Goal: Task Accomplishment & Management: Manage account settings

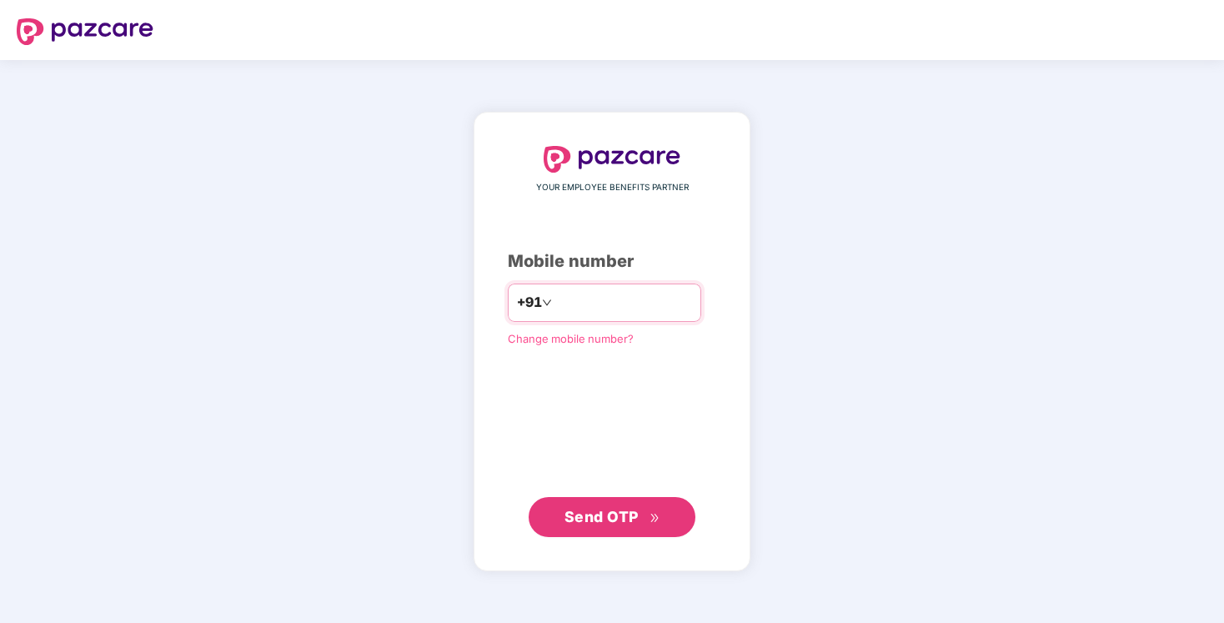
click at [596, 312] on input "number" at bounding box center [623, 302] width 137 height 27
type input "**********"
click at [608, 509] on span "Send OTP" at bounding box center [601, 516] width 74 height 18
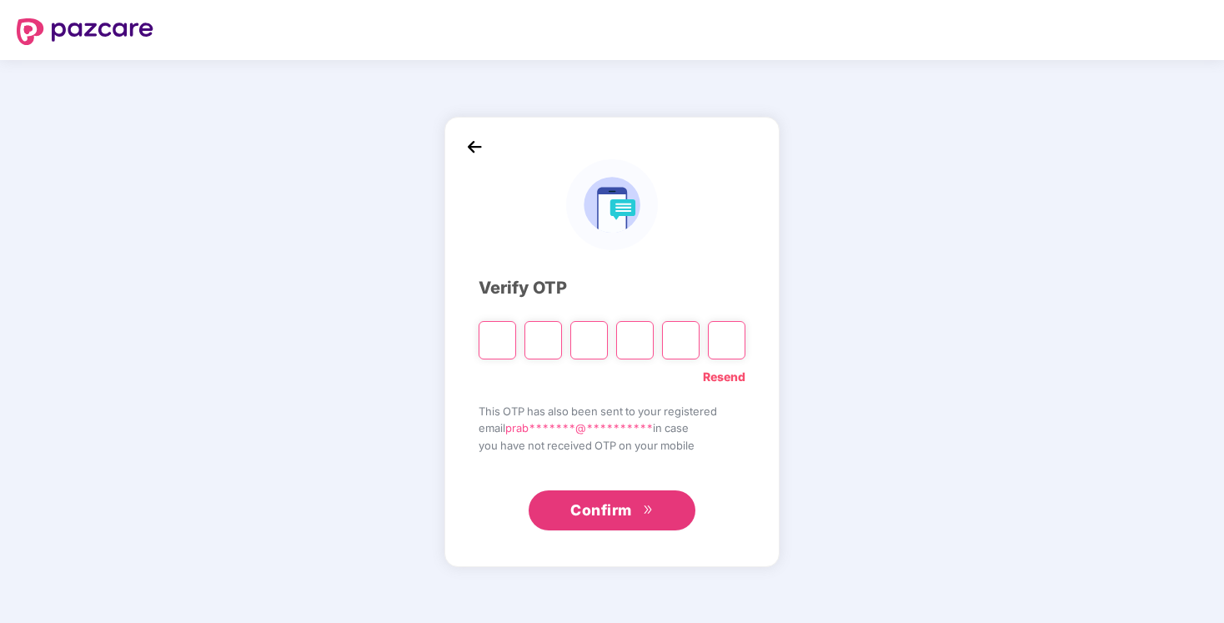
type input "*"
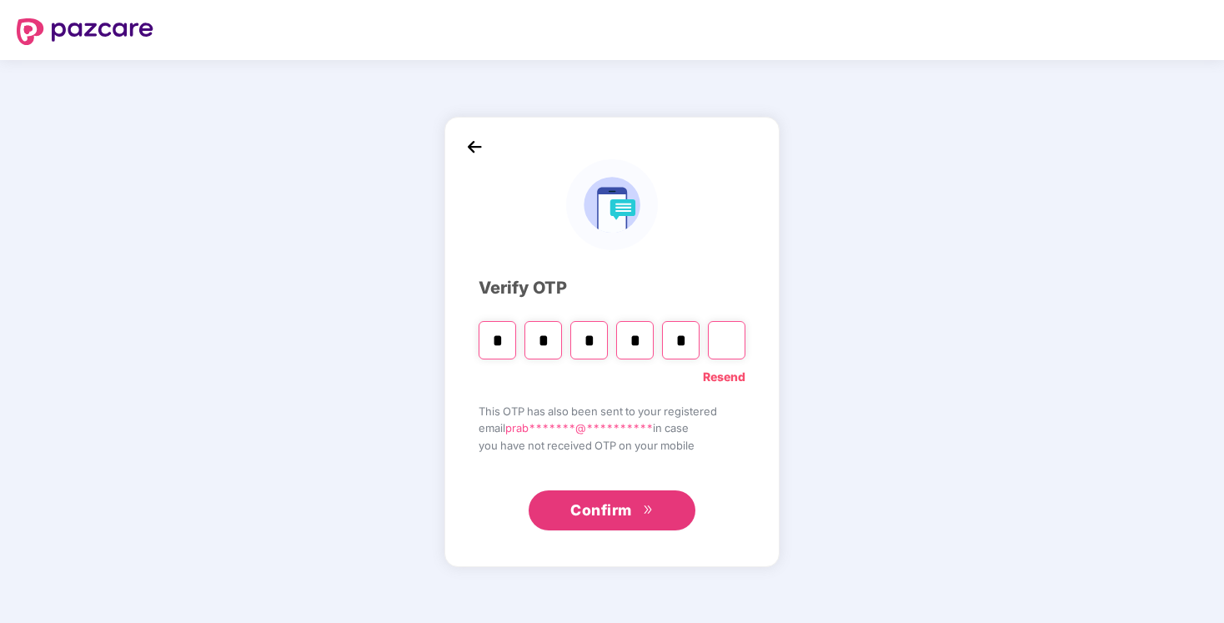
type input "*"
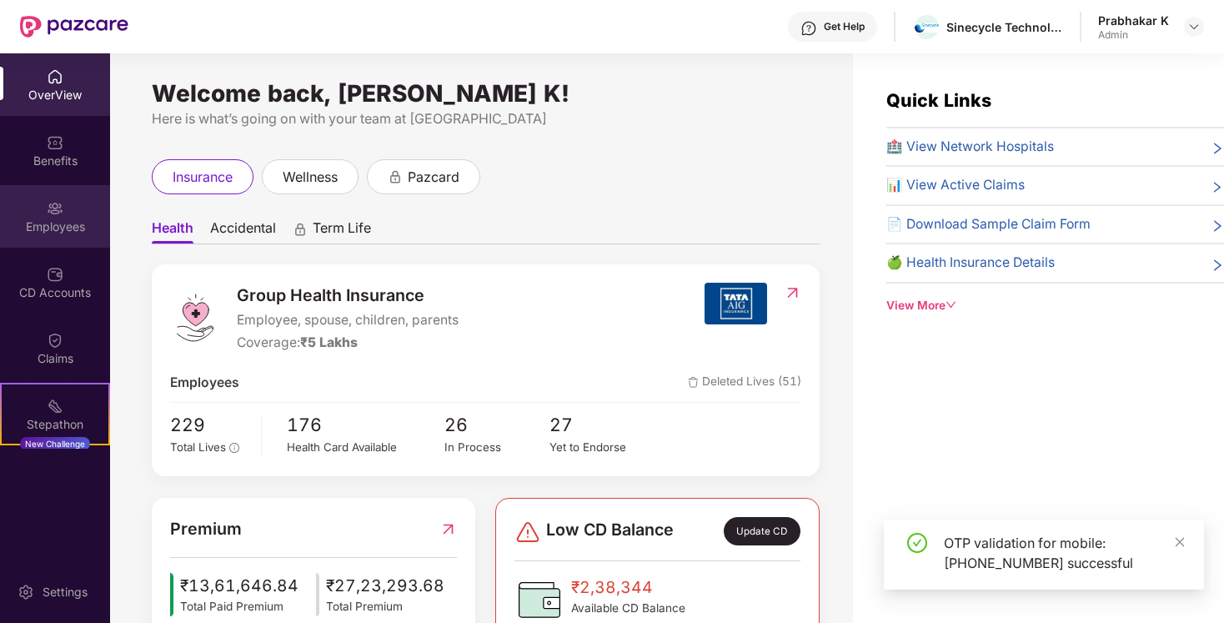
click at [55, 211] on img at bounding box center [55, 208] width 17 height 17
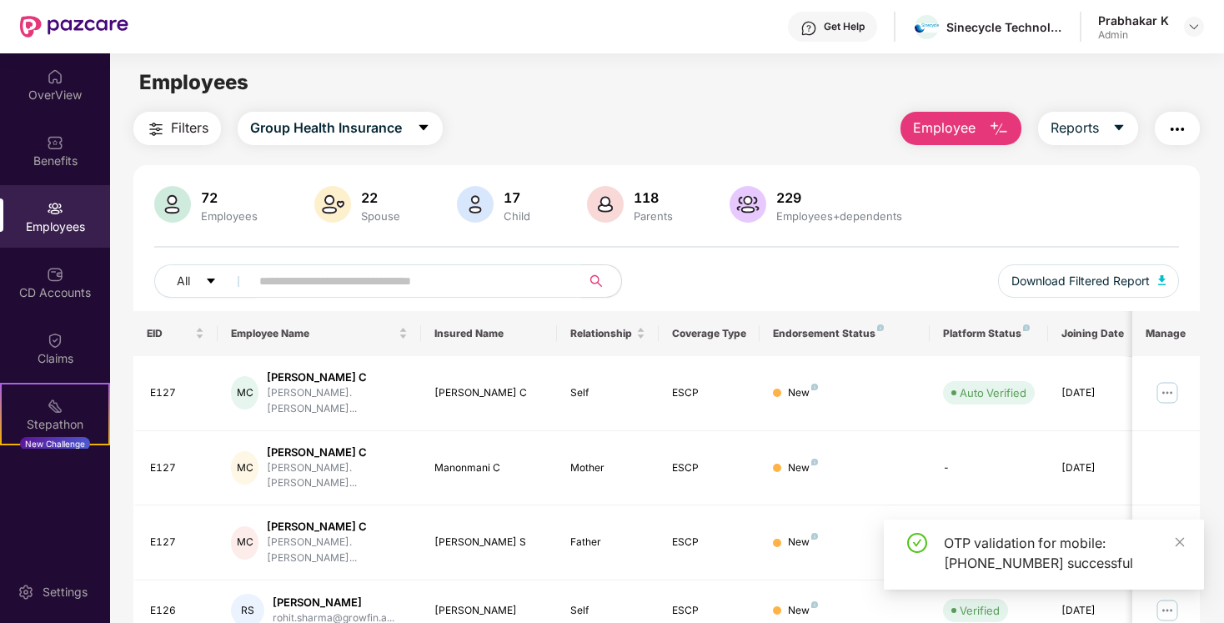
click at [425, 277] on input "text" at bounding box center [408, 280] width 299 height 25
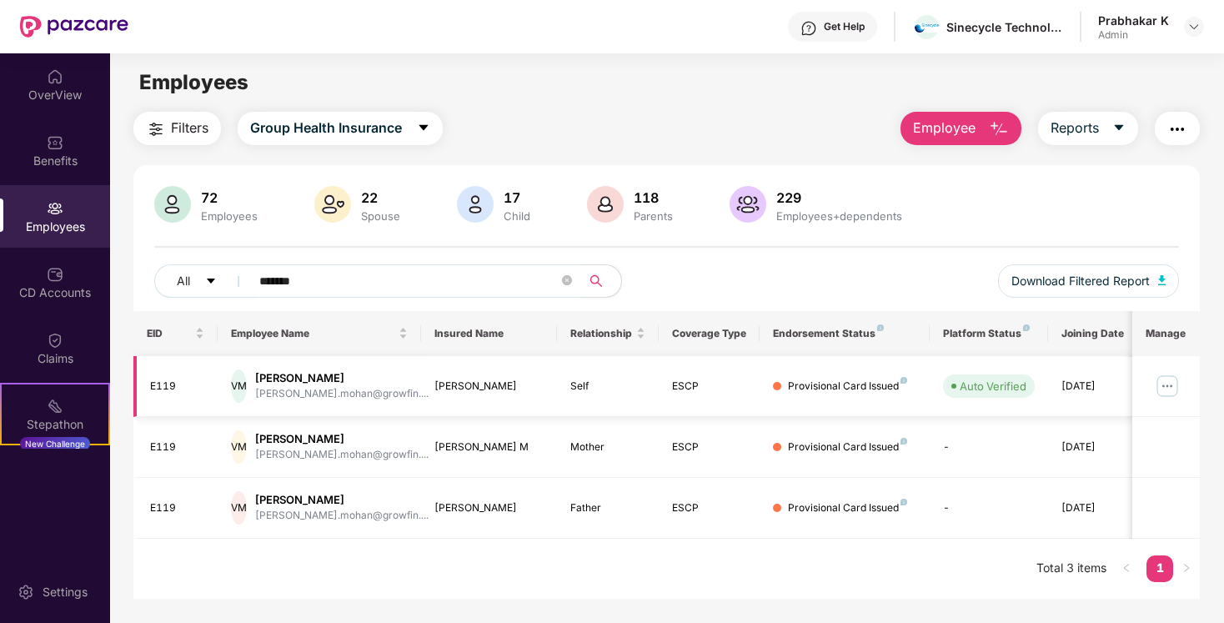
type input "*******"
click at [1172, 387] on img at bounding box center [1167, 386] width 27 height 27
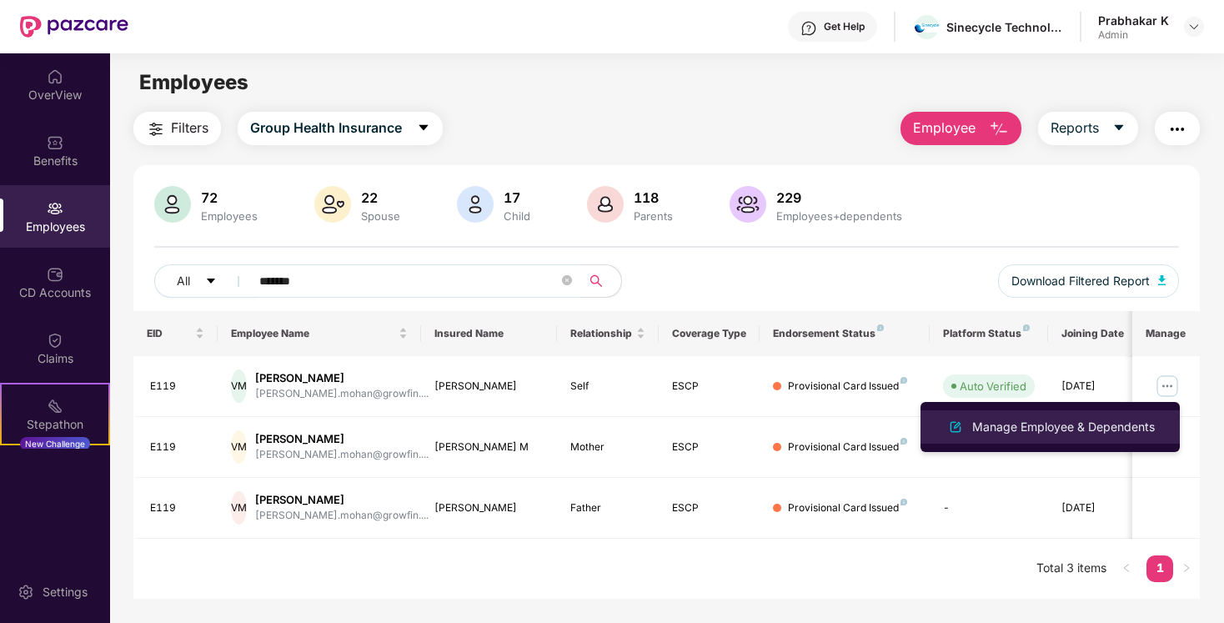
click at [1067, 425] on div "Manage Employee & Dependents" at bounding box center [1062, 427] width 189 height 18
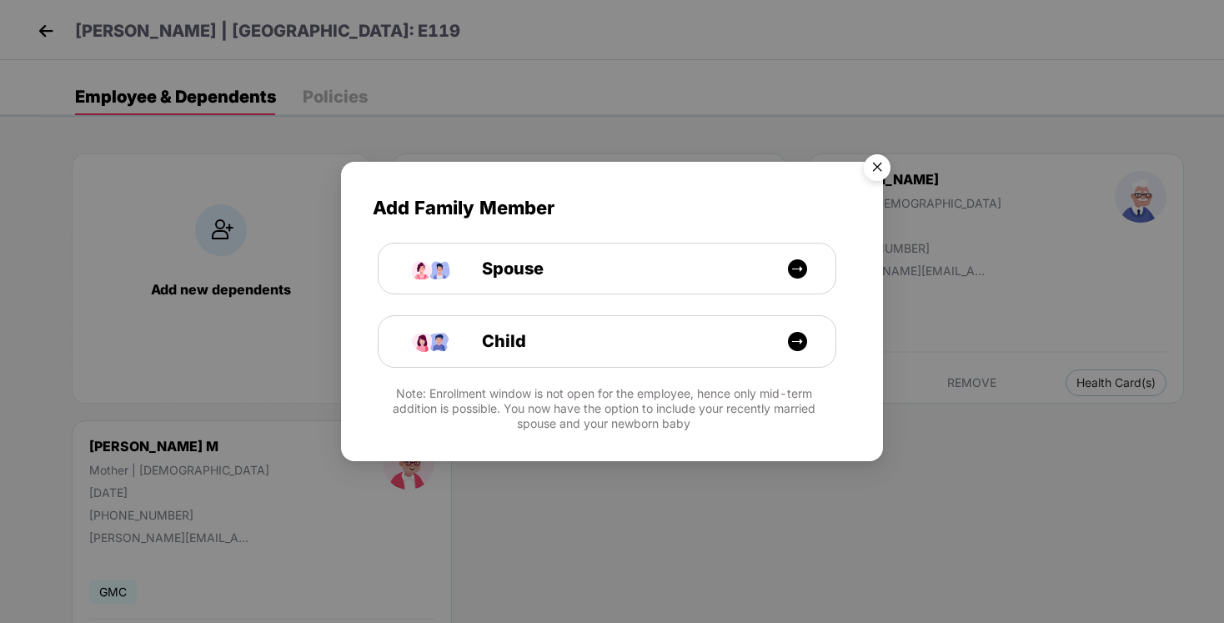
click at [871, 168] on img "Close" at bounding box center [876, 170] width 47 height 47
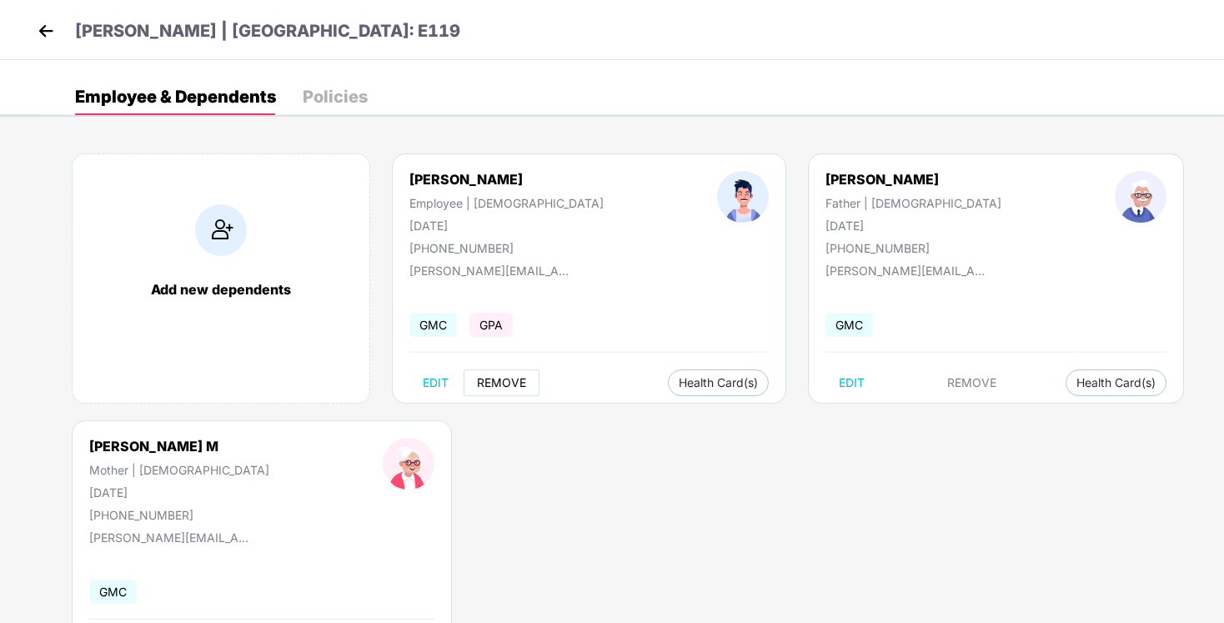
click at [495, 383] on span "REMOVE" at bounding box center [501, 382] width 49 height 13
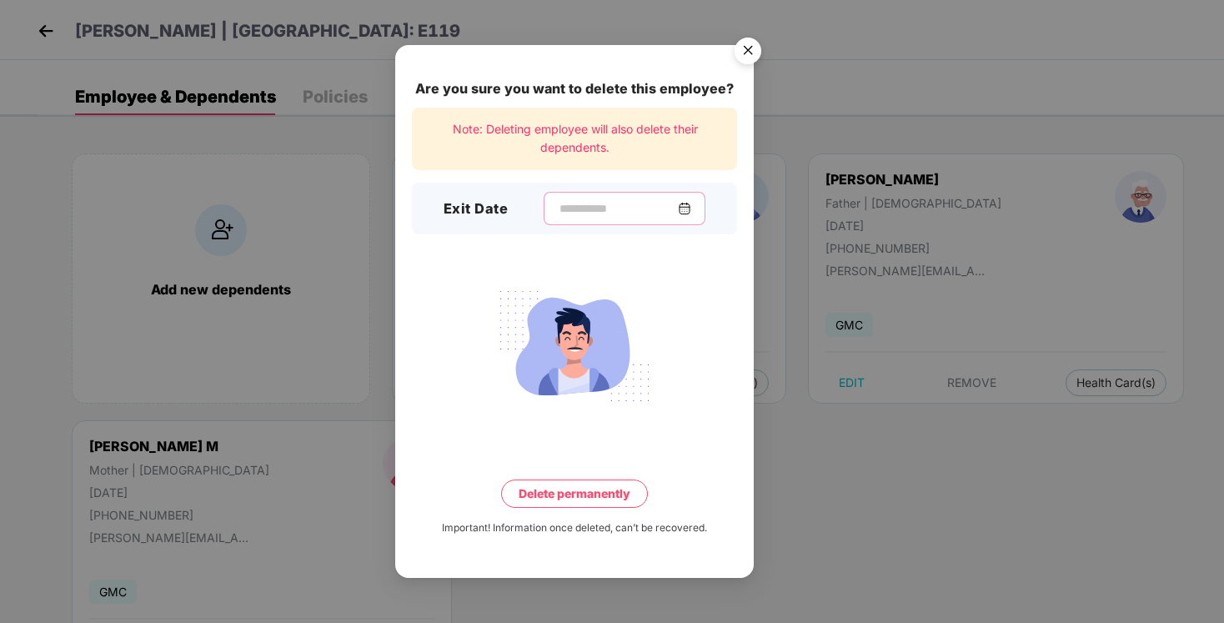
click at [558, 205] on input at bounding box center [618, 209] width 120 height 18
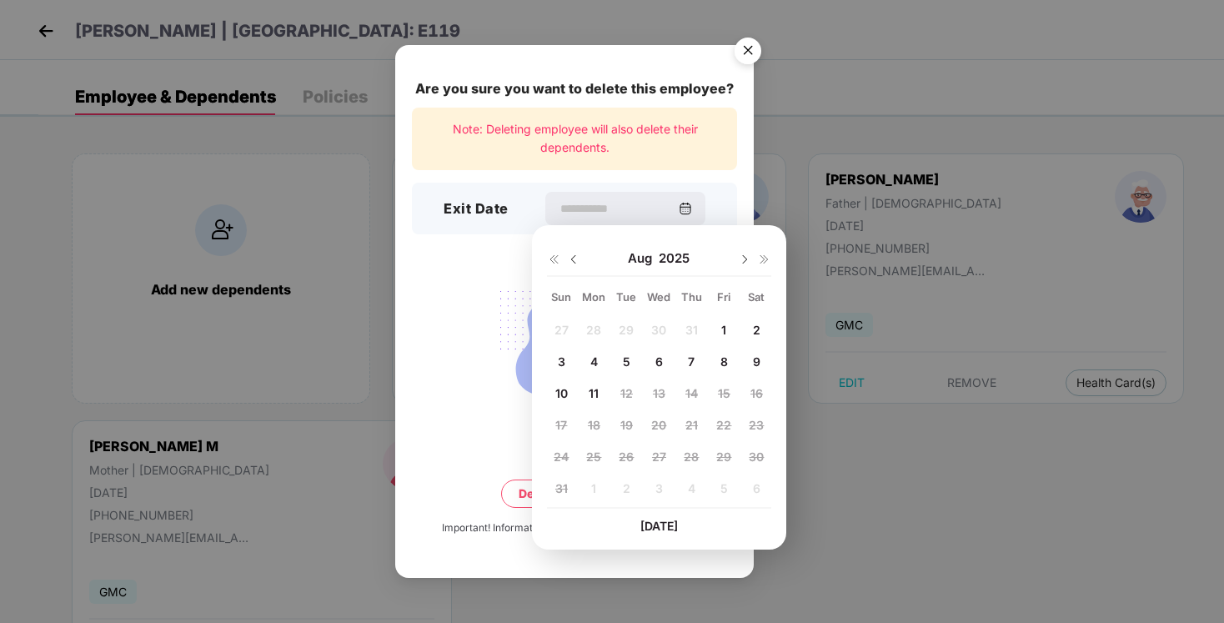
click at [726, 363] on span "8" at bounding box center [724, 361] width 8 height 14
type input "**********"
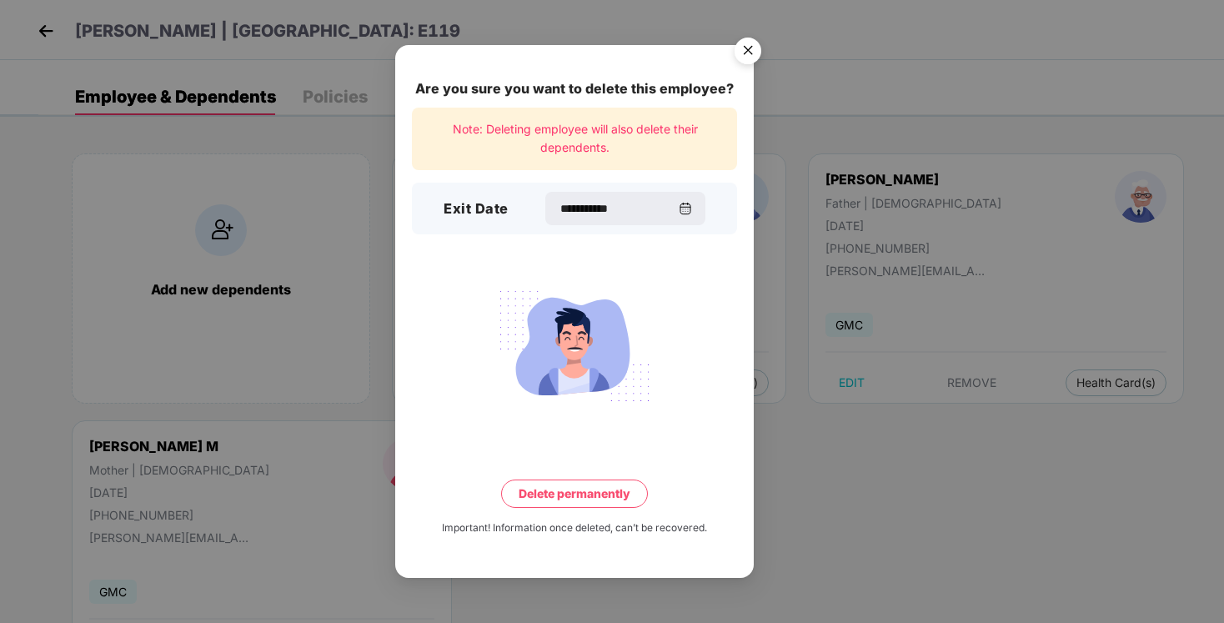
click at [599, 497] on button "Delete permanently" at bounding box center [574, 493] width 147 height 28
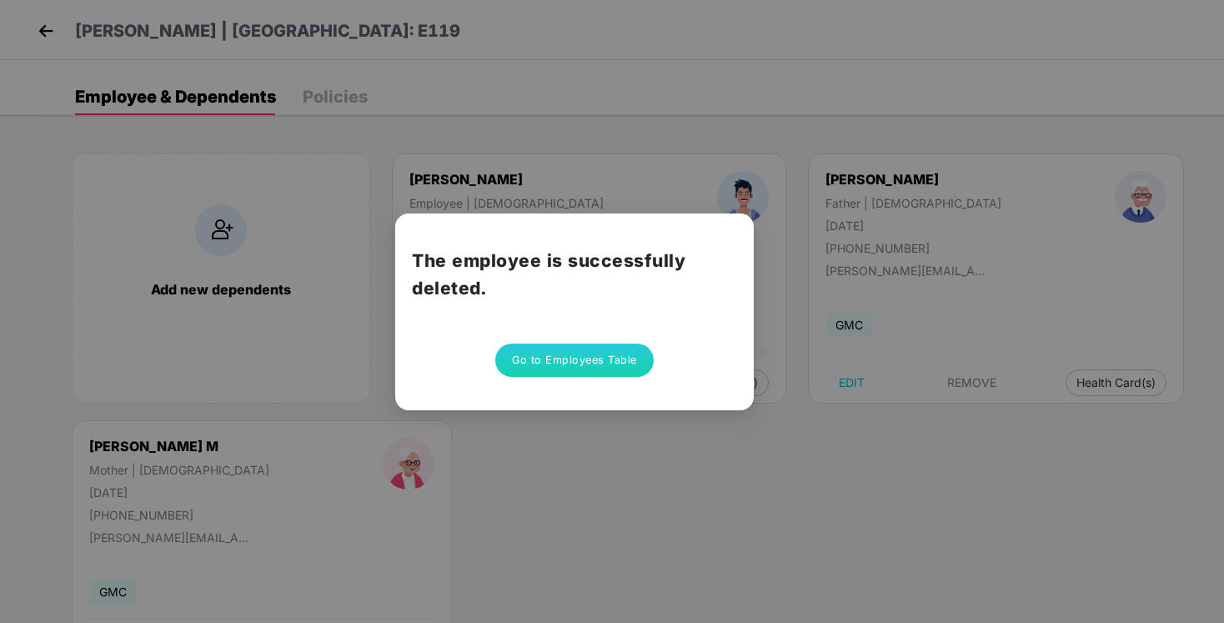
click at [598, 365] on button "Go to Employees Table" at bounding box center [574, 359] width 158 height 33
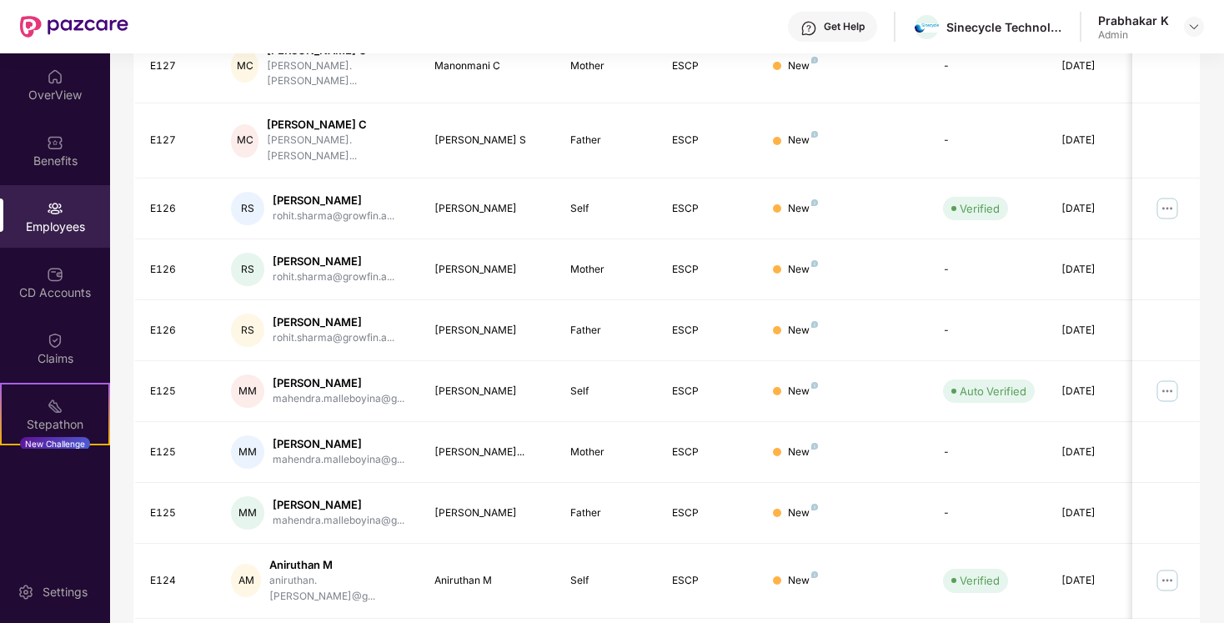
scroll to position [398, 0]
